Goal: Contribute content

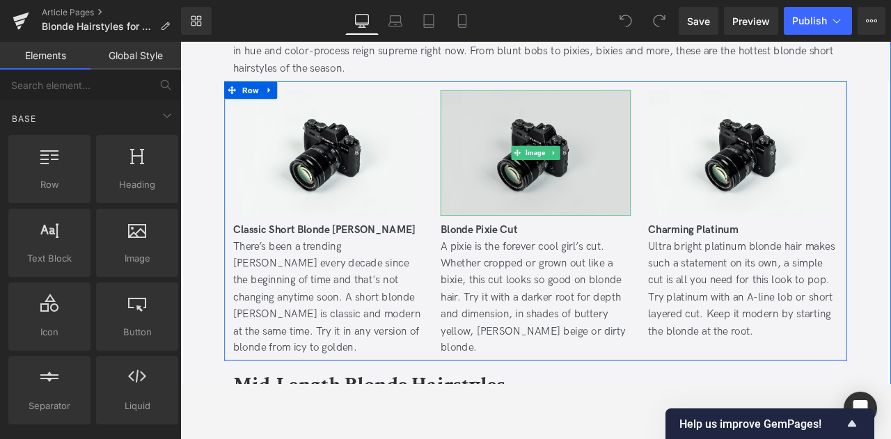
scroll to position [505, 0]
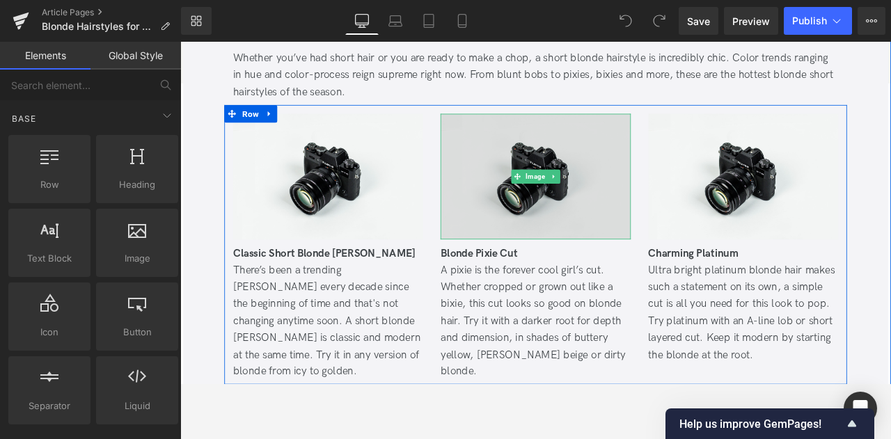
click at [569, 152] on img at bounding box center [601, 201] width 225 height 149
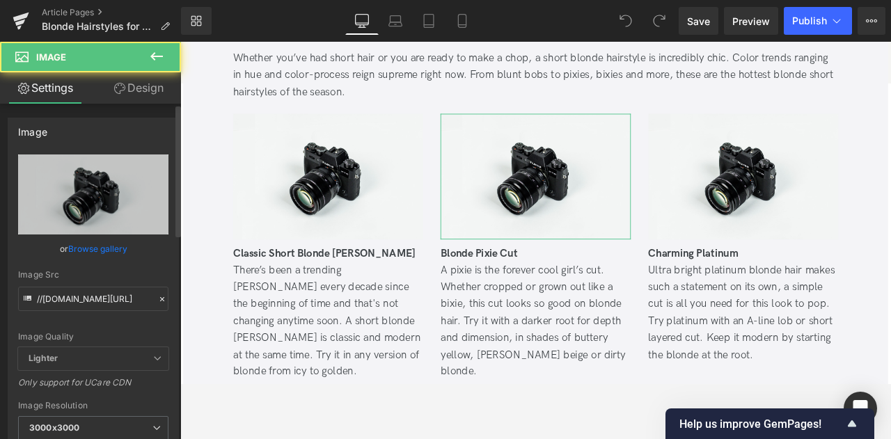
click at [71, 252] on link "Browse gallery" at bounding box center [97, 249] width 59 height 24
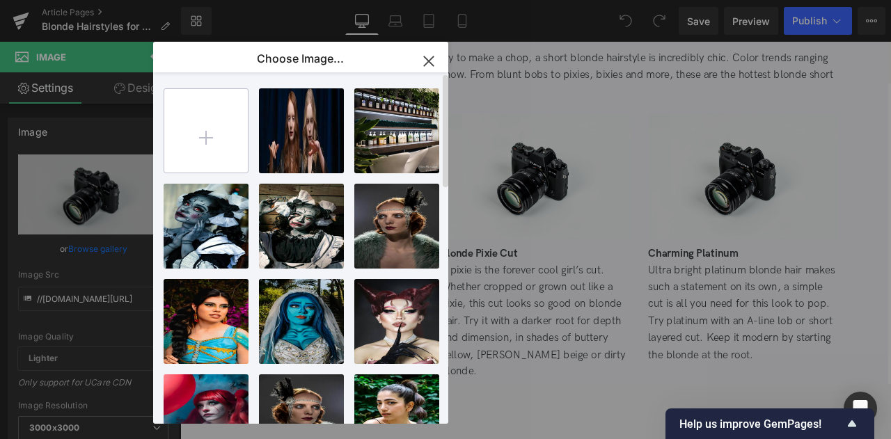
click at [209, 135] on input "file" at bounding box center [206, 131] width 84 height 84
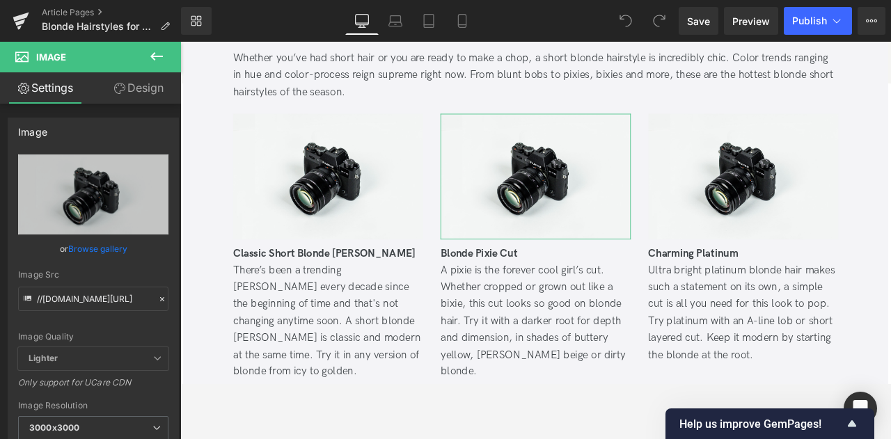
click at [106, 0] on div "You are previewing how the will restyle your page. You can not edit Elements in…" at bounding box center [445, 0] width 891 height 0
click at [106, 247] on link "Browse gallery" at bounding box center [97, 249] width 59 height 24
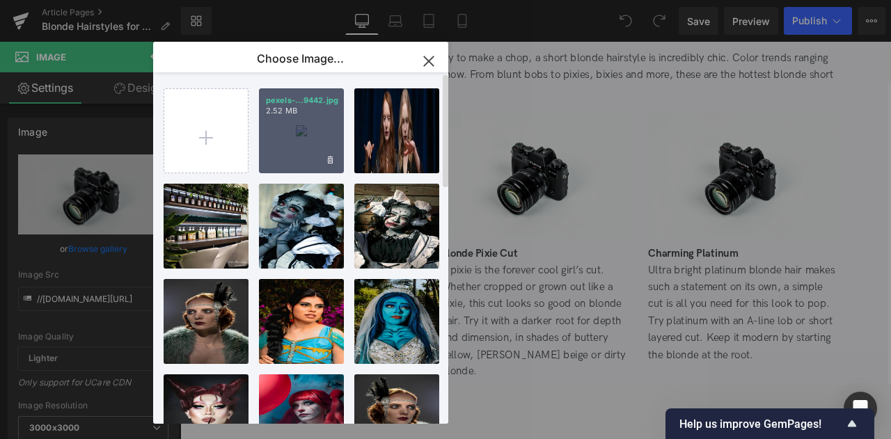
click at [302, 116] on p "2.52 MB" at bounding box center [301, 111] width 71 height 10
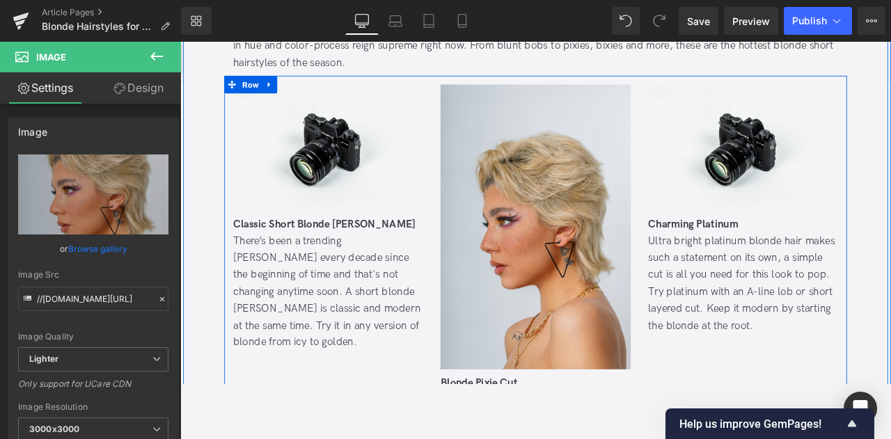
scroll to position [508, 0]
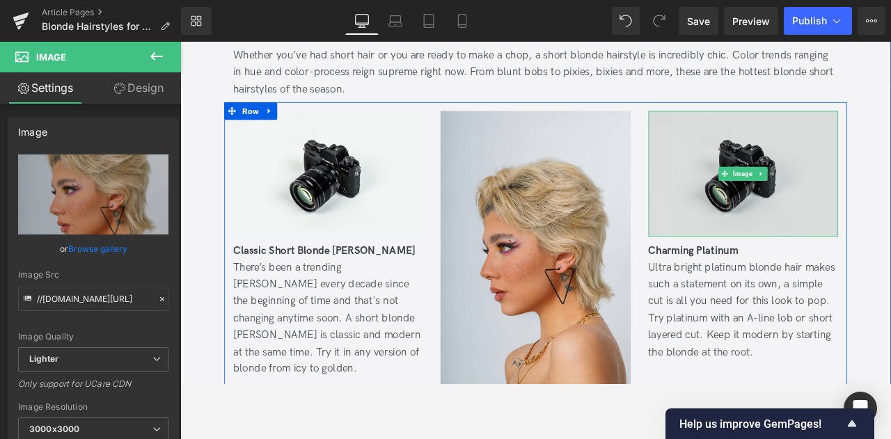
click at [797, 183] on img at bounding box center [847, 198] width 225 height 149
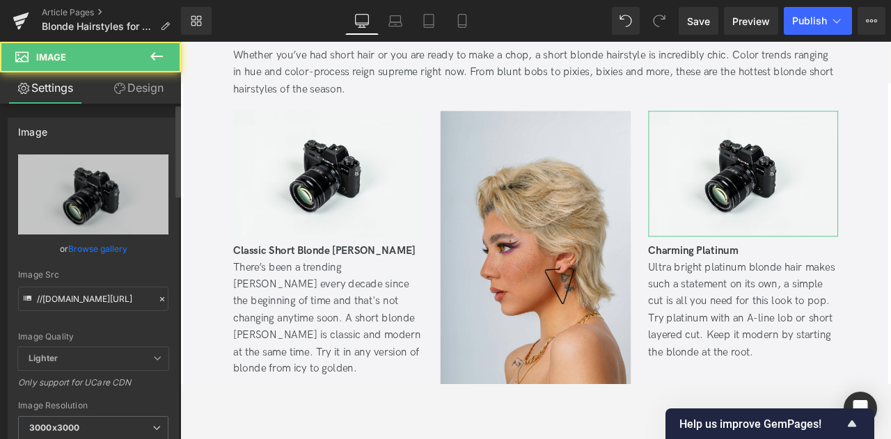
click at [123, 251] on link "Browse gallery" at bounding box center [97, 249] width 59 height 24
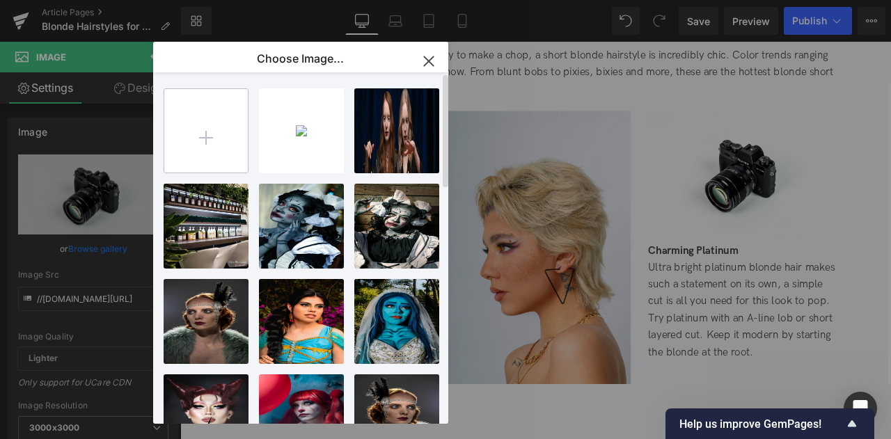
click at [228, 113] on input "file" at bounding box center [206, 131] width 84 height 84
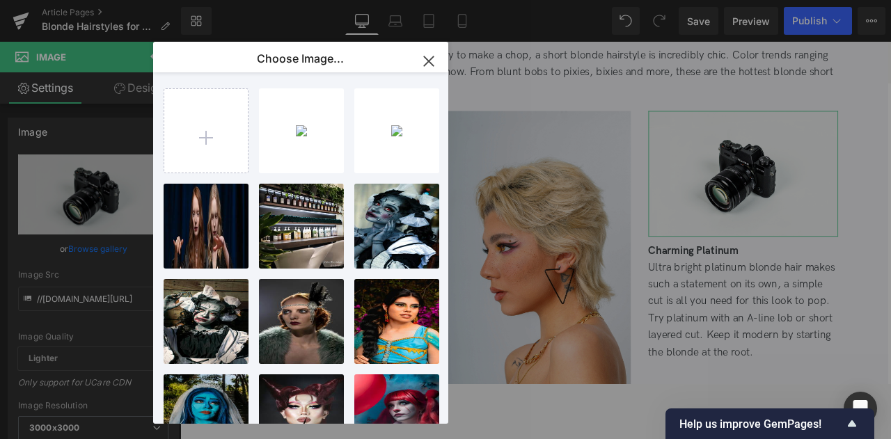
click at [110, 0] on div "You are previewing how the will restyle your page. You can not edit Elements in…" at bounding box center [445, 0] width 891 height 0
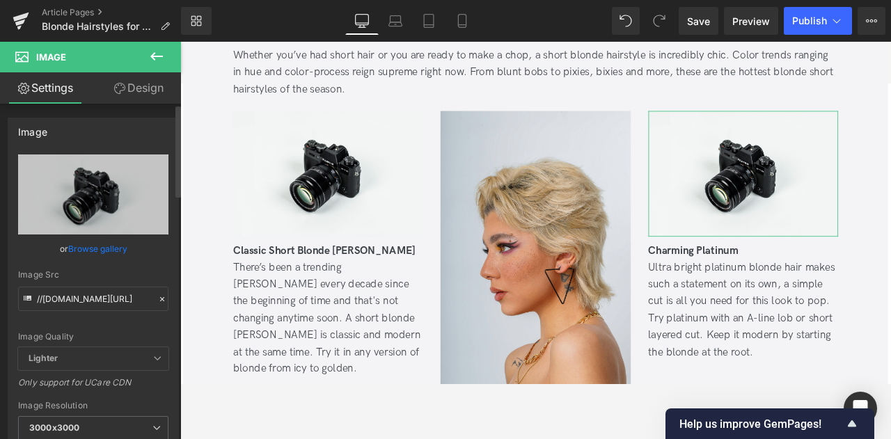
click at [112, 249] on link "Browse gallery" at bounding box center [97, 249] width 59 height 24
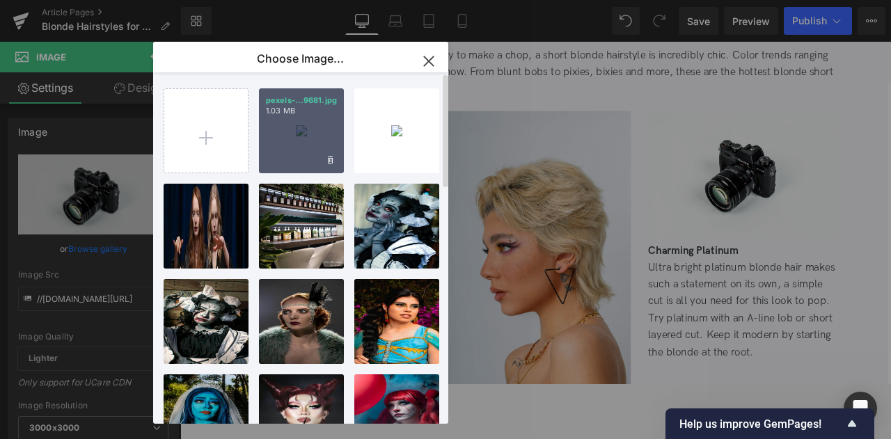
click at [285, 136] on div "pexels-...9681.jpg 1.03 MB" at bounding box center [301, 130] width 85 height 85
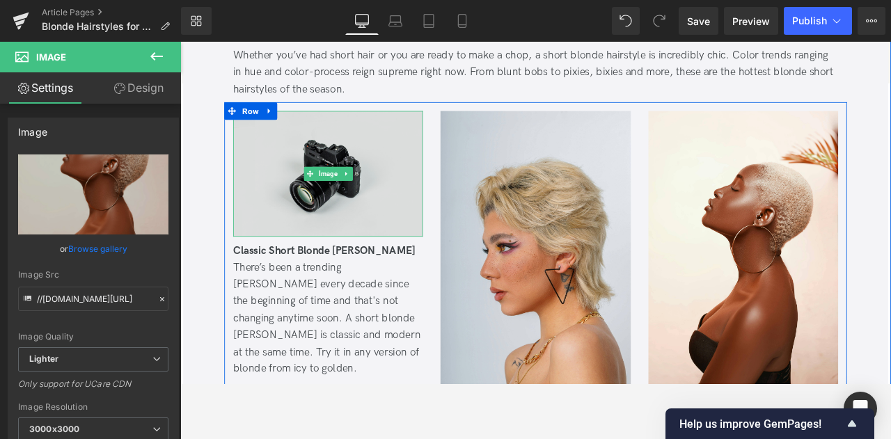
click at [286, 240] on img at bounding box center [355, 198] width 225 height 149
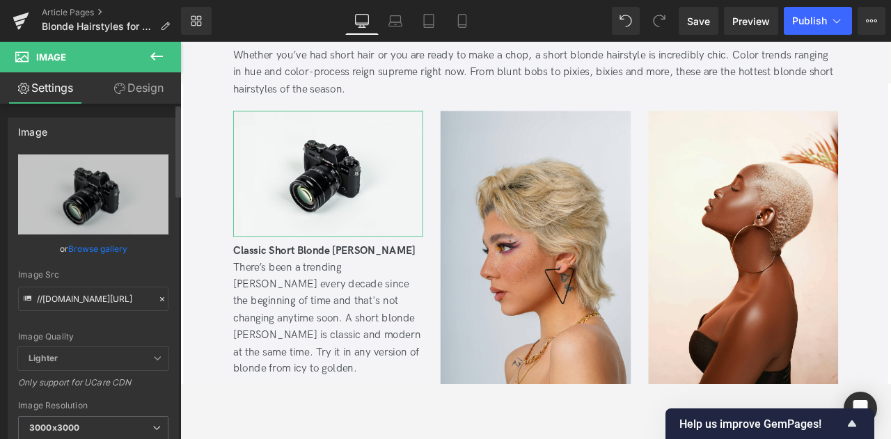
click at [78, 258] on link "Browse gallery" at bounding box center [97, 249] width 59 height 24
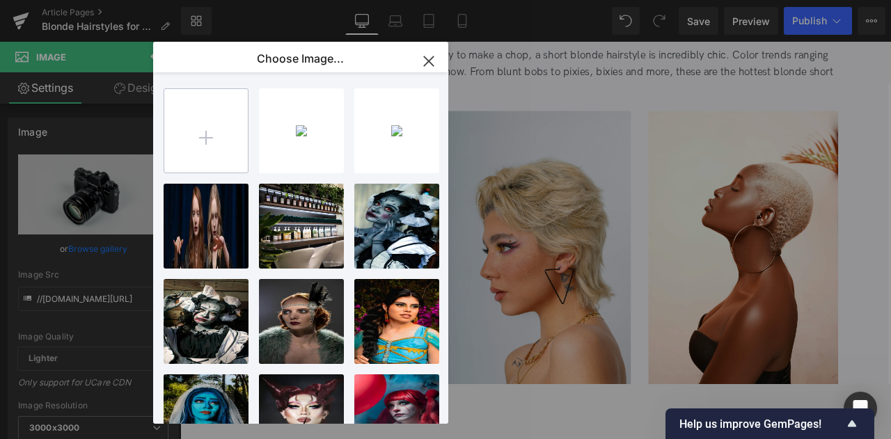
click at [208, 143] on input "file" at bounding box center [206, 131] width 84 height 84
click at [157, 352] on div "pexels-...9681.jpg 1.03 MB Delete image? Yes No pexels-...9442.jpg 2.52 MB Dele…" at bounding box center [300, 248] width 295 height 352
click at [217, 142] on input "file" at bounding box center [206, 131] width 84 height 84
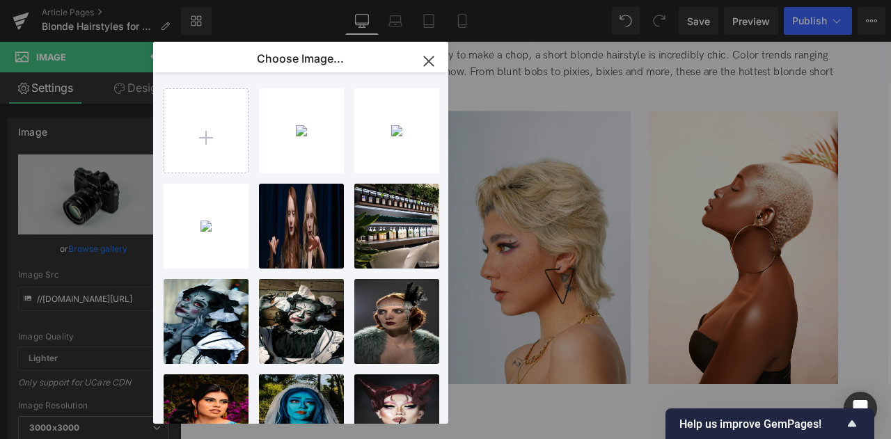
click at [104, 0] on div "You are previewing how the will restyle your page. You can not edit Elements in…" at bounding box center [445, 0] width 891 height 0
click at [104, 249] on link "Browse gallery" at bounding box center [97, 249] width 59 height 24
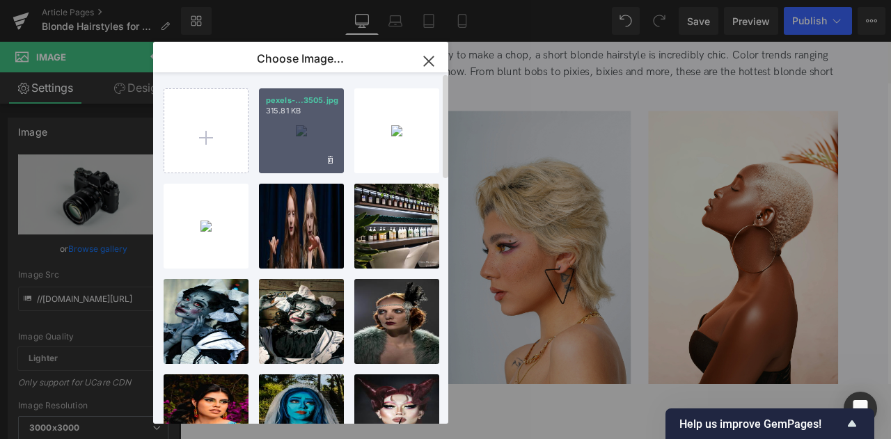
click at [295, 151] on div "pexels-...3505.jpg 315.81 KB" at bounding box center [301, 130] width 85 height 85
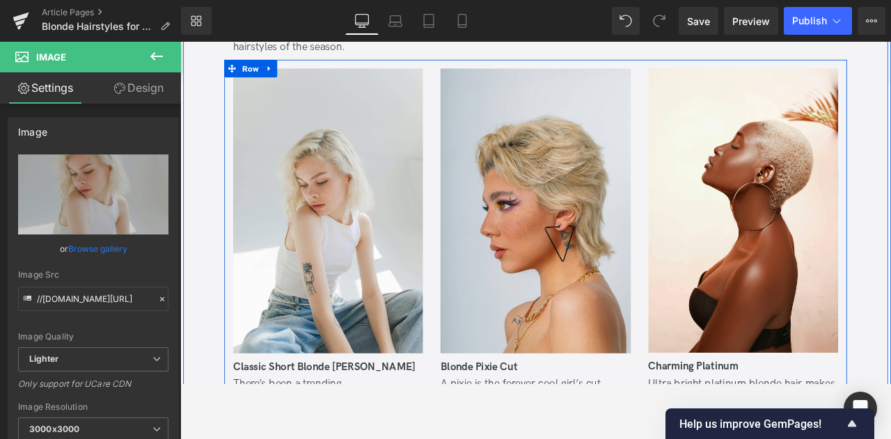
scroll to position [576, 0]
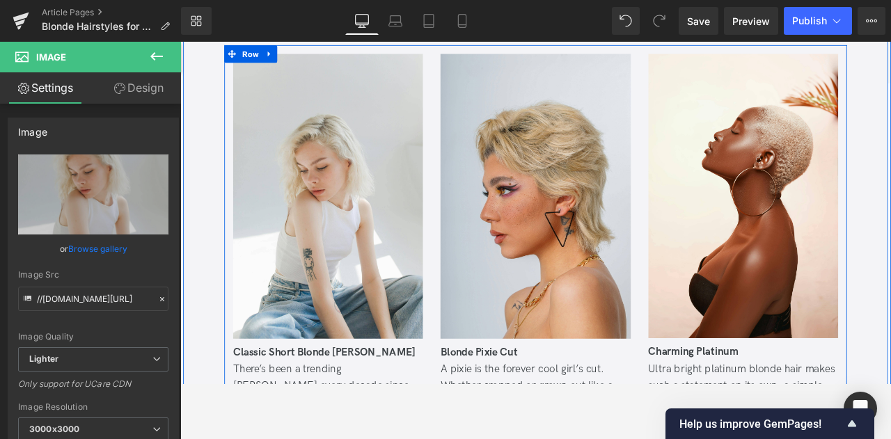
click at [472, 369] on div "Image Classic Short Blonde [PERSON_NAME] There’s been a trending [PERSON_NAME] …" at bounding box center [356, 311] width 246 height 510
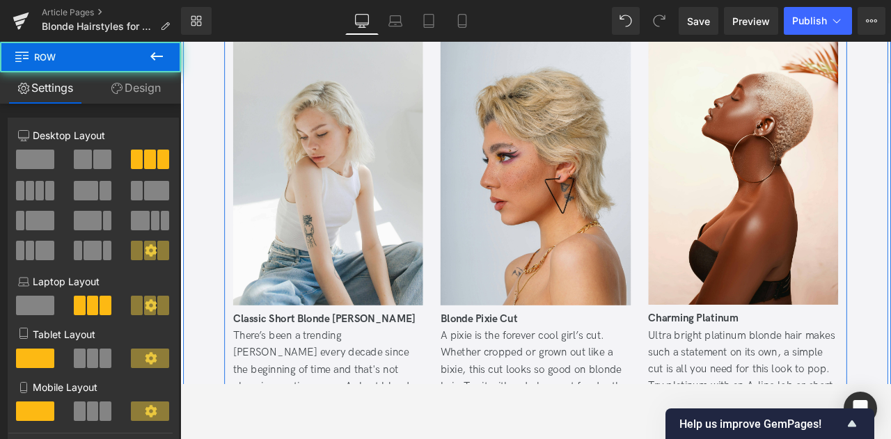
scroll to position [615, 0]
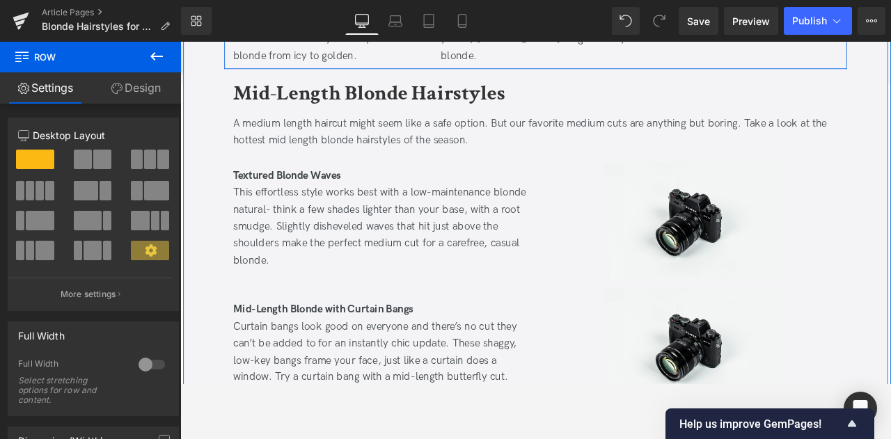
scroll to position [1098, 0]
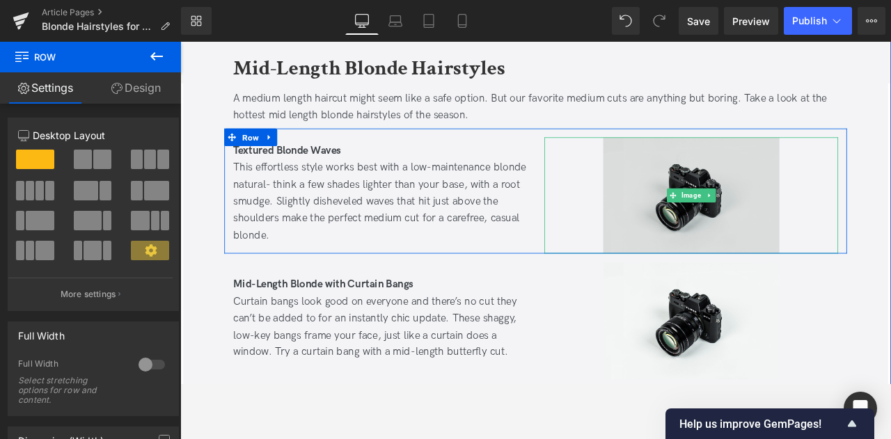
click at [731, 182] on img at bounding box center [786, 224] width 209 height 139
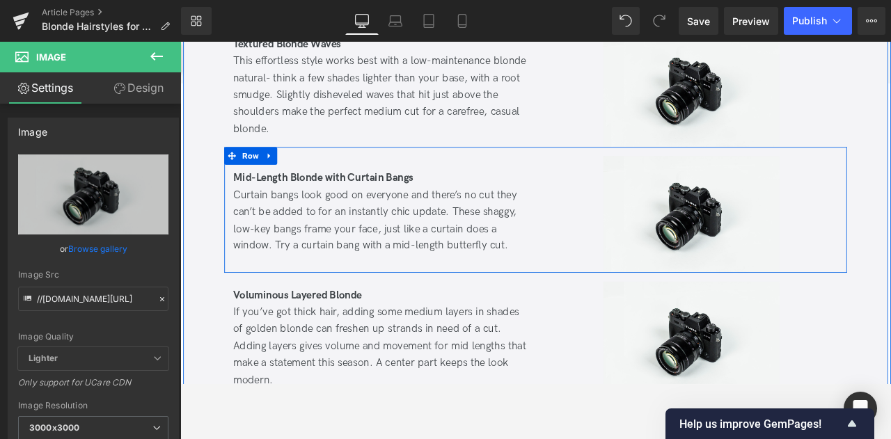
scroll to position [1225, 0]
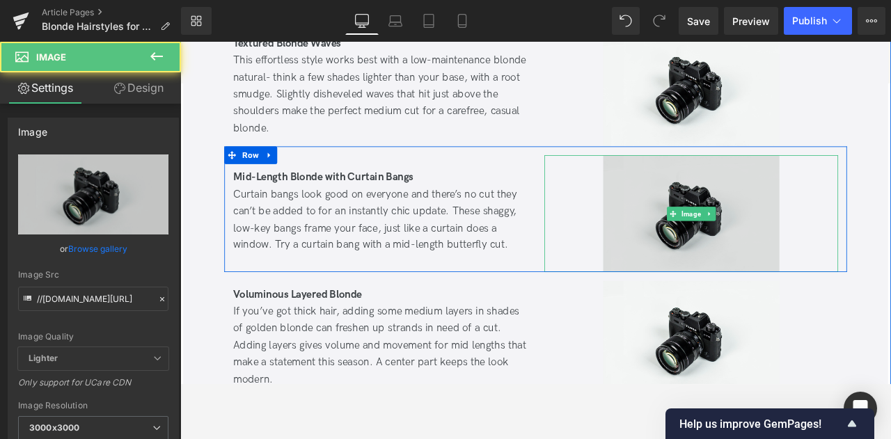
click at [686, 231] on img at bounding box center [786, 245] width 209 height 139
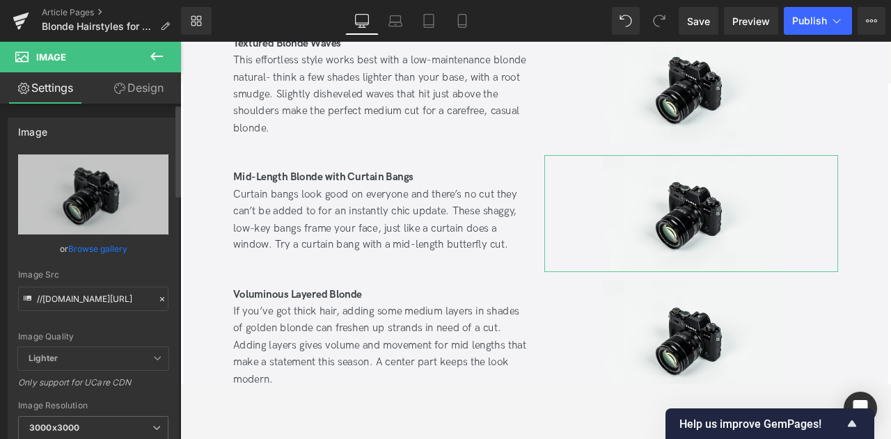
click at [86, 256] on link "Browse gallery" at bounding box center [97, 249] width 59 height 24
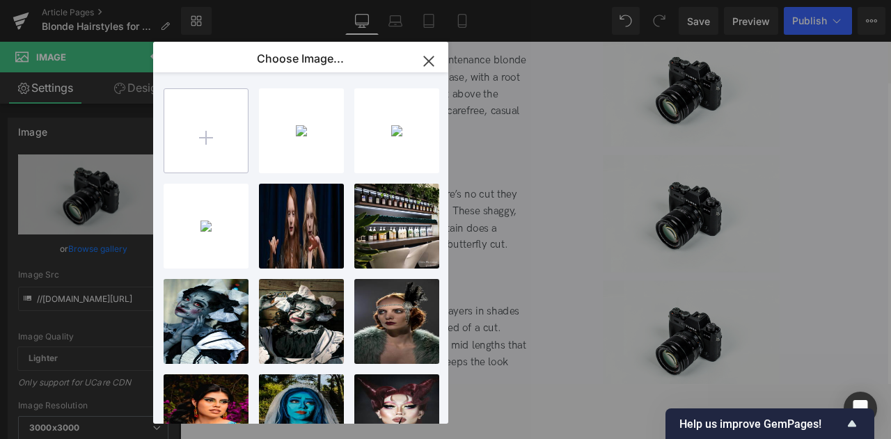
click at [164, 169] on input "file" at bounding box center [206, 131] width 84 height 84
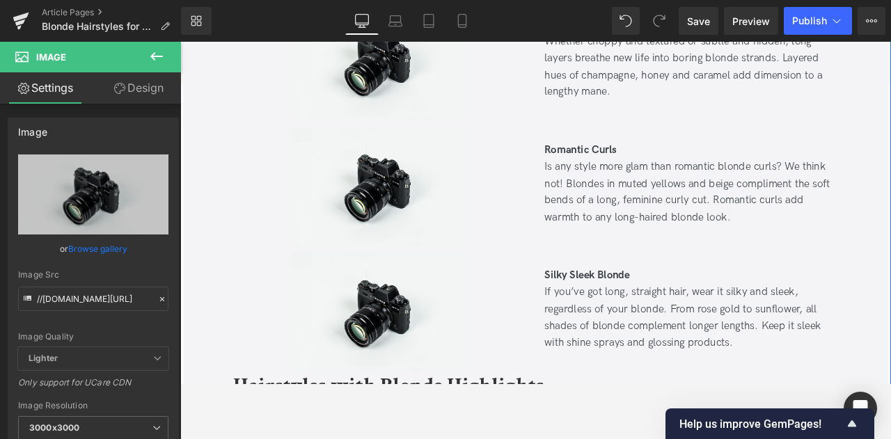
scroll to position [2365, 0]
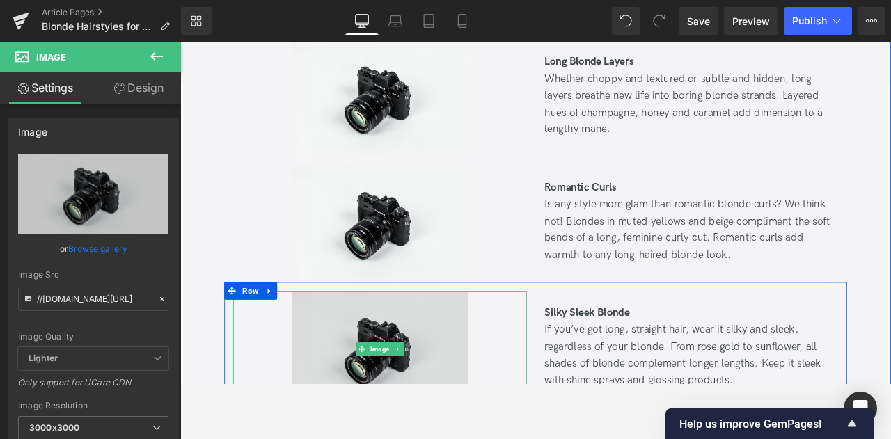
click at [454, 355] on img at bounding box center [417, 407] width 209 height 139
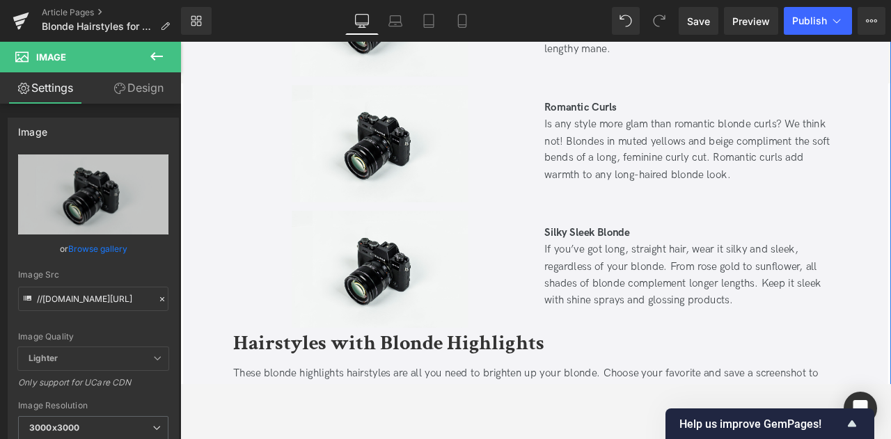
scroll to position [2521, 0]
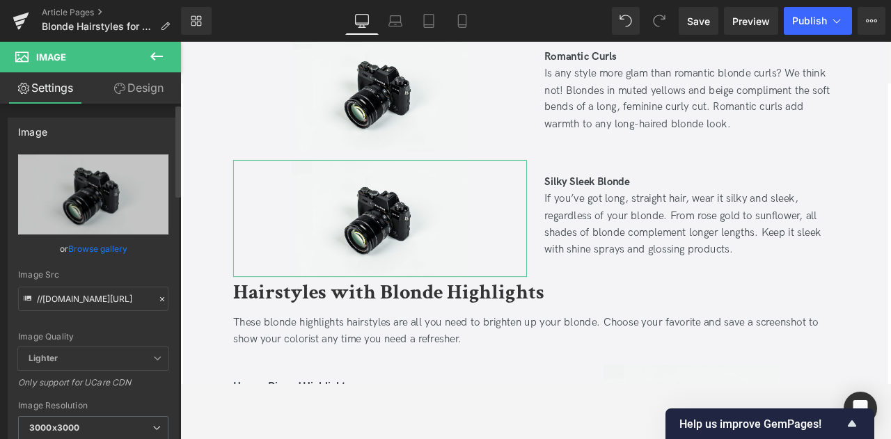
click at [76, 243] on link "Browse gallery" at bounding box center [97, 249] width 59 height 24
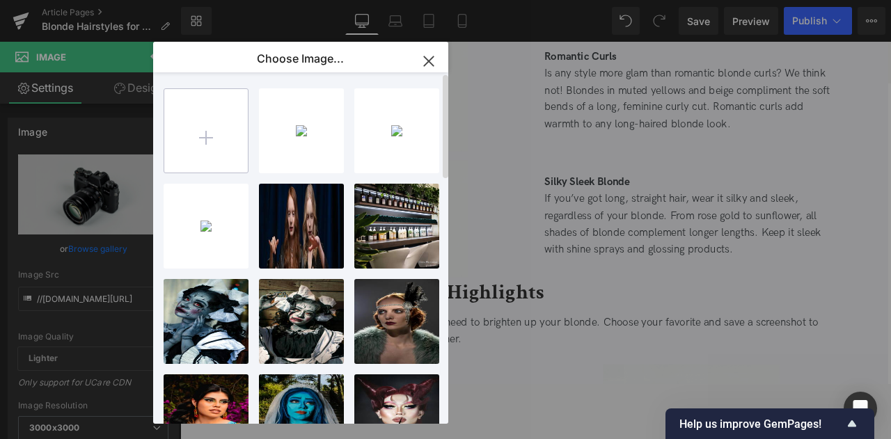
click at [194, 107] on input "file" at bounding box center [206, 131] width 84 height 84
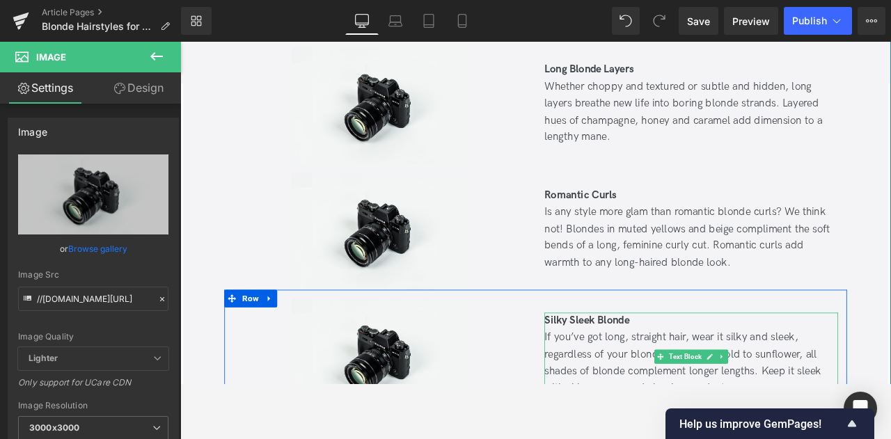
scroll to position [2356, 0]
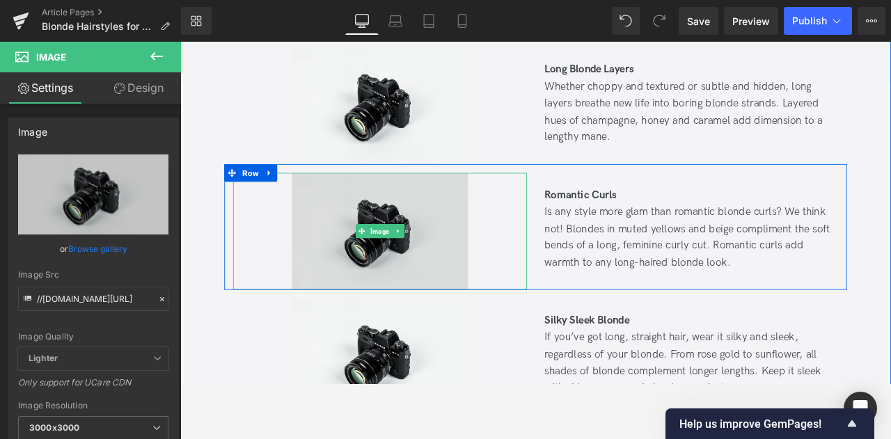
click at [444, 286] on img at bounding box center [417, 267] width 209 height 139
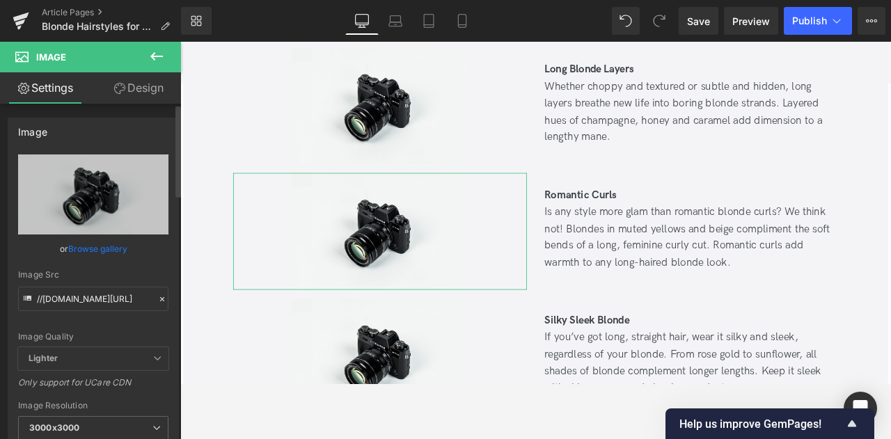
click at [102, 249] on link "Browse gallery" at bounding box center [97, 249] width 59 height 24
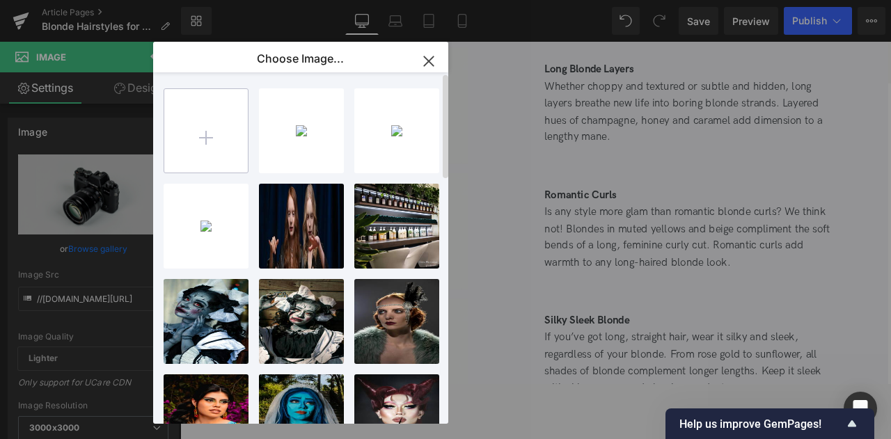
click at [217, 161] on input "file" at bounding box center [206, 131] width 84 height 84
type input "C:\fakepath\pexels-alina-rossoshanska-338724645-16961135.jpg"
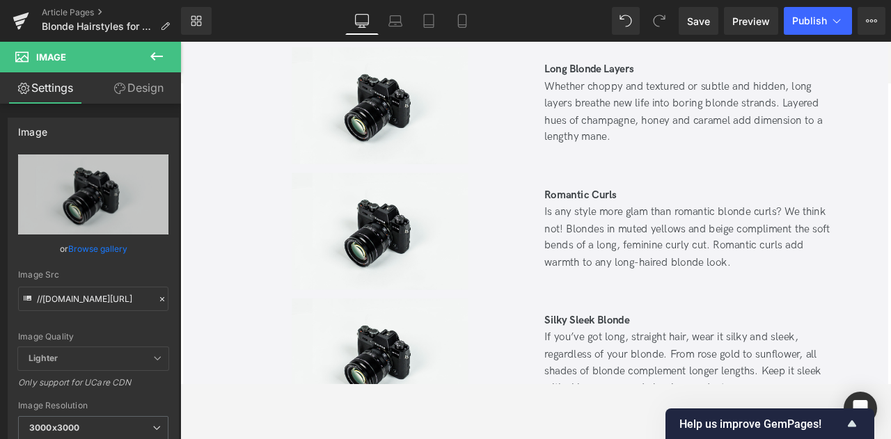
click at [552, 383] on div at bounding box center [417, 416] width 348 height 139
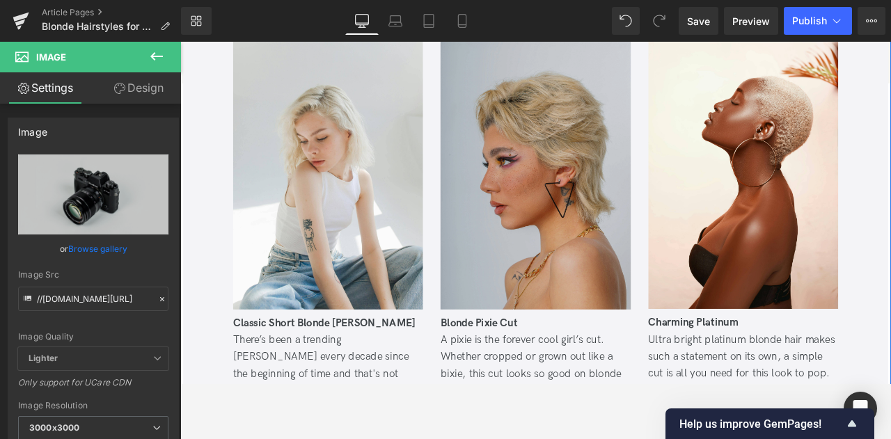
scroll to position [534, 0]
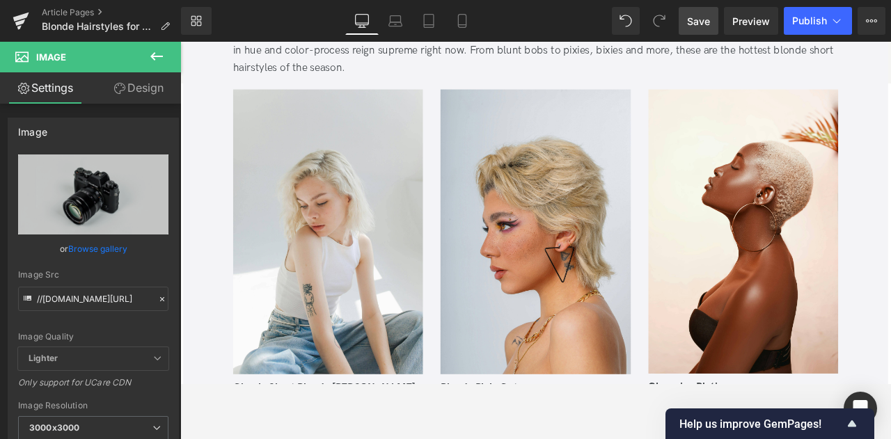
drag, startPoint x: 700, startPoint y: 19, endPoint x: 529, endPoint y: 144, distance: 211.7
click at [700, 19] on span "Save" at bounding box center [698, 21] width 23 height 15
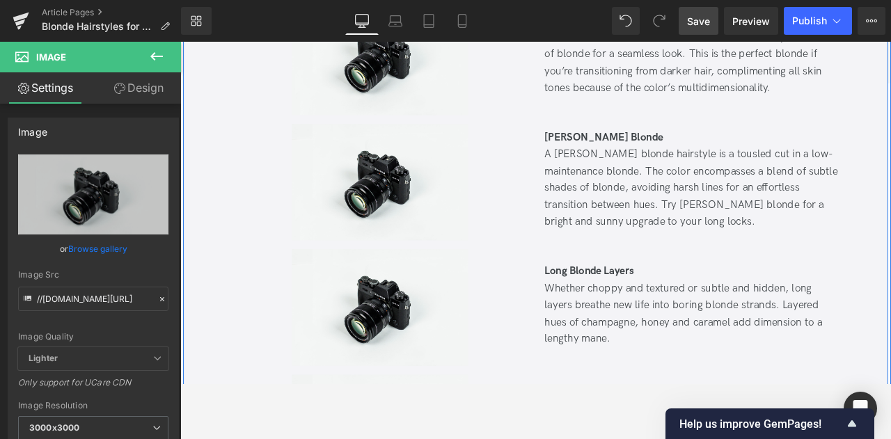
scroll to position [2470, 0]
